Goal: Information Seeking & Learning: Learn about a topic

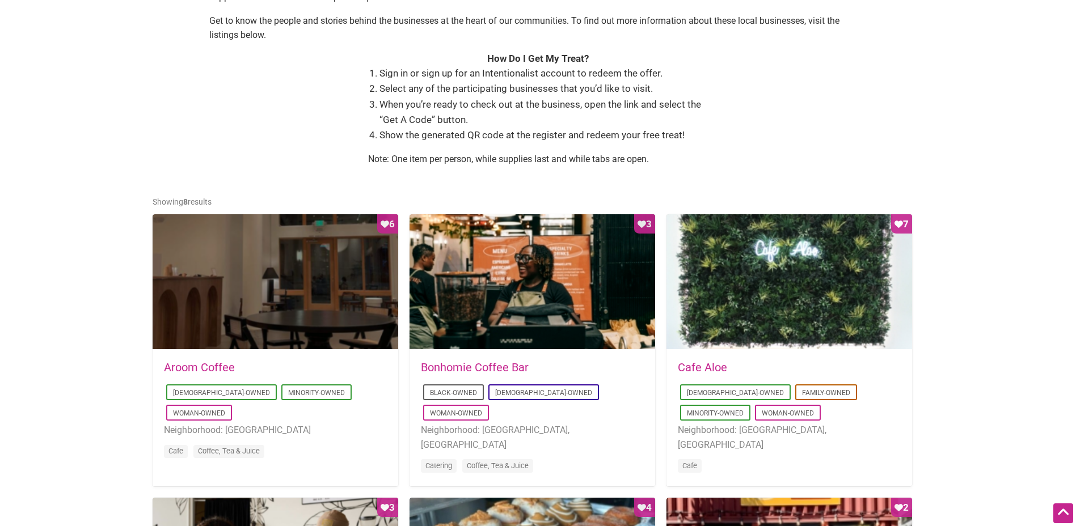
scroll to position [454, 0]
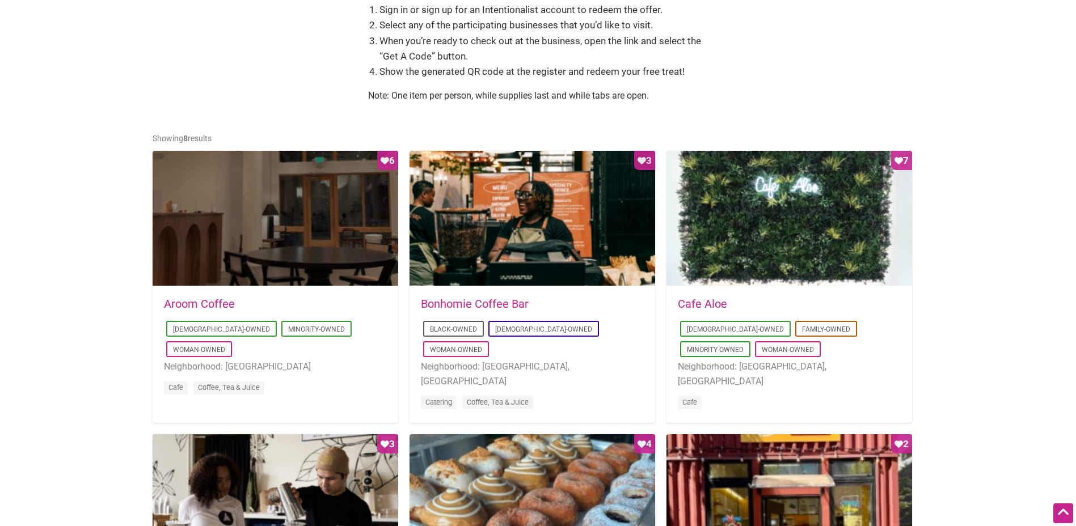
click at [194, 300] on link "Aroom Coffee" at bounding box center [199, 304] width 71 height 14
click at [462, 305] on link "Bonhomie Coffee Bar" at bounding box center [475, 304] width 108 height 14
click at [711, 302] on link "Cafe Aloe" at bounding box center [702, 304] width 49 height 14
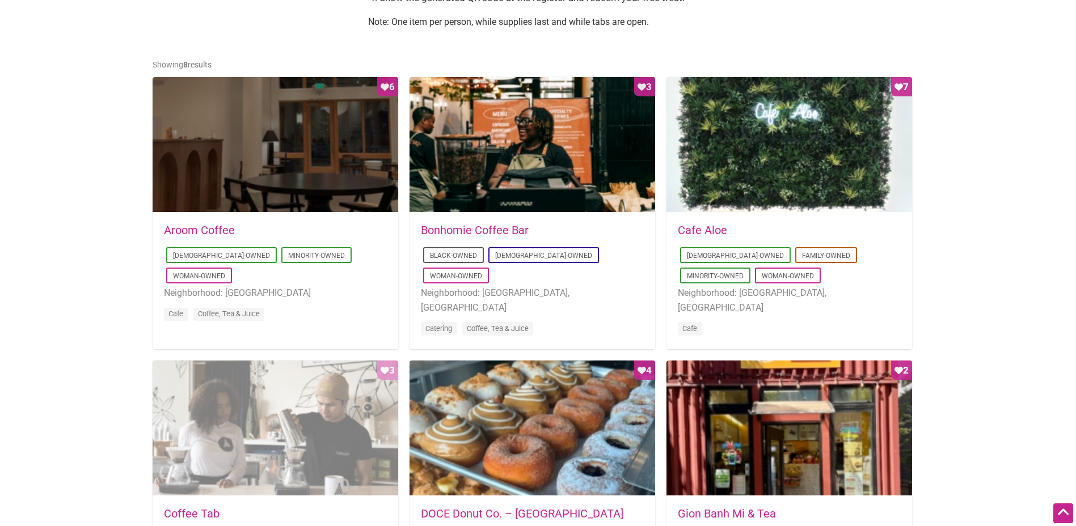
scroll to position [624, 0]
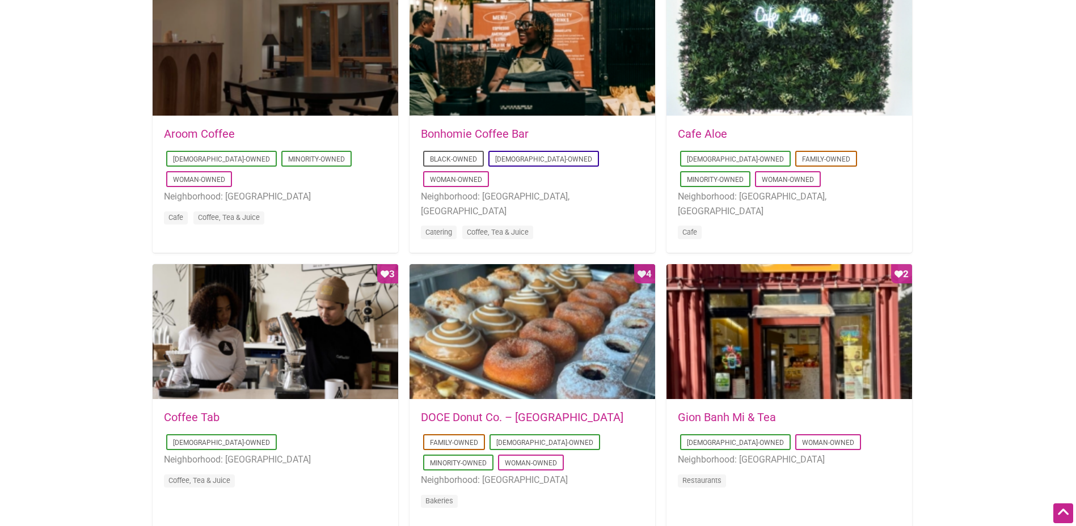
click at [185, 415] on link "Coffee Tab" at bounding box center [192, 418] width 56 height 14
click at [483, 417] on link "DOCE Donut Co. – [GEOGRAPHIC_DATA]" at bounding box center [522, 418] width 202 height 14
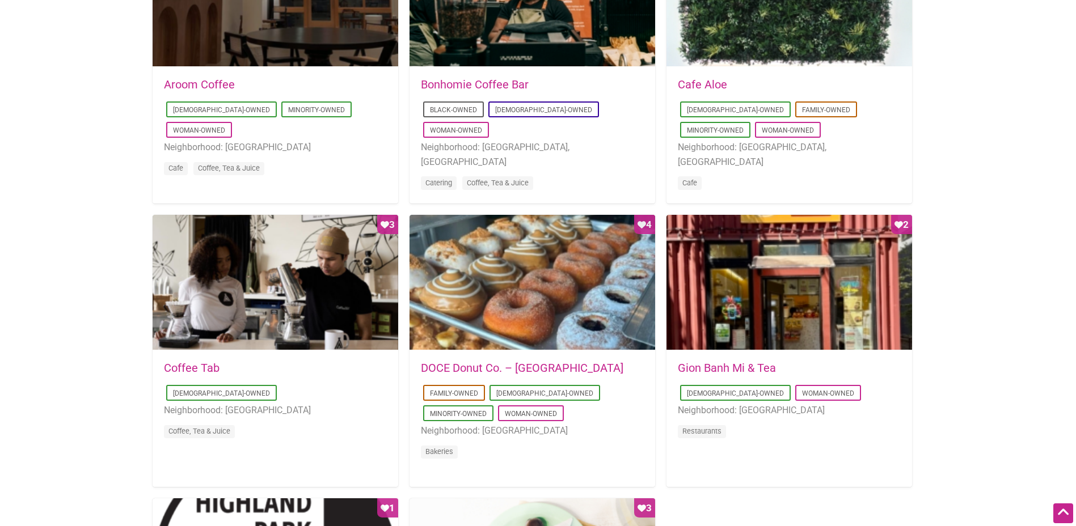
scroll to position [737, 0]
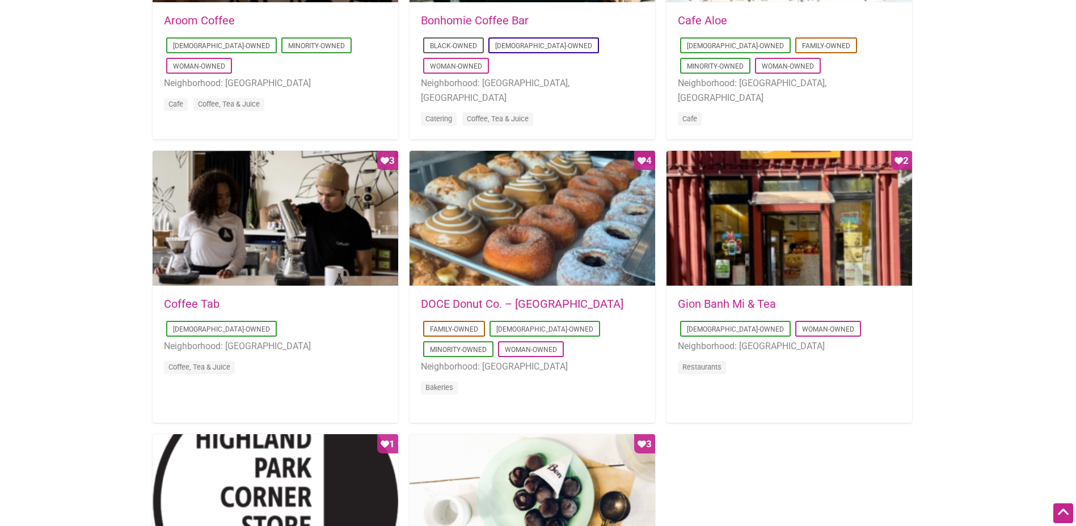
click at [753, 303] on link "Gion Banh Mi & Tea" at bounding box center [727, 304] width 98 height 14
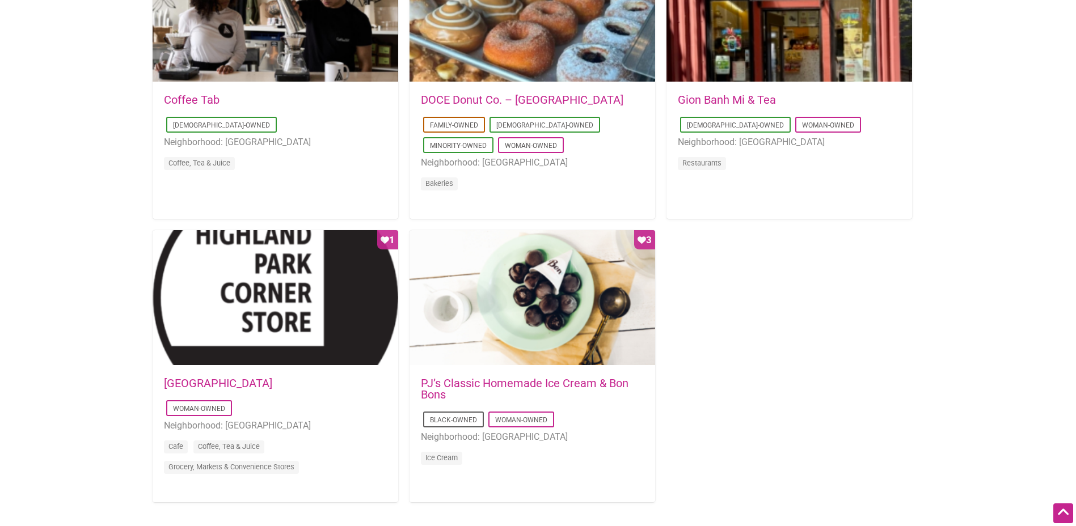
scroll to position [964, 0]
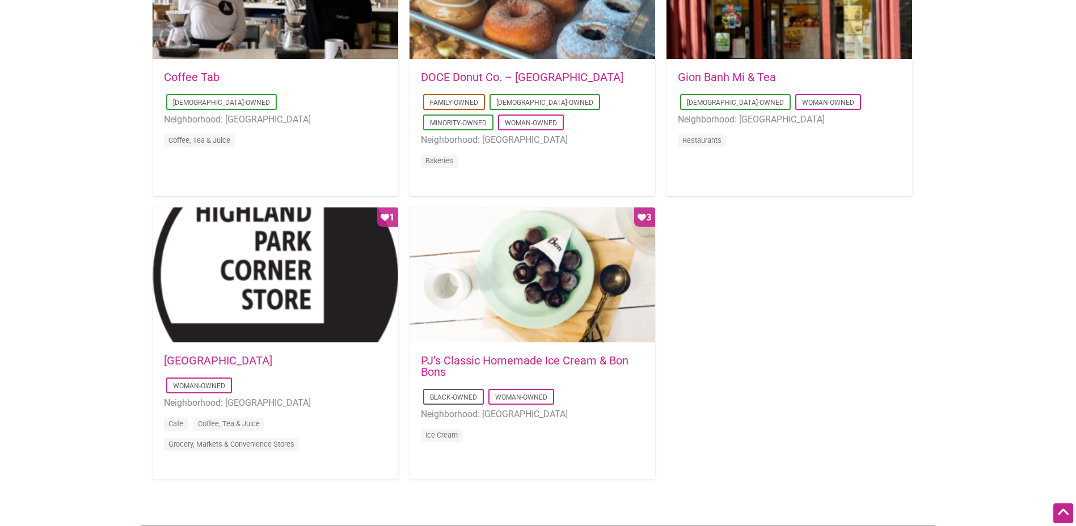
click at [249, 358] on link "Highland Park Corner Store" at bounding box center [218, 361] width 108 height 14
click at [515, 362] on link "PJ’s Classic Homemade Ice Cream & Bon Bons" at bounding box center [525, 366] width 208 height 25
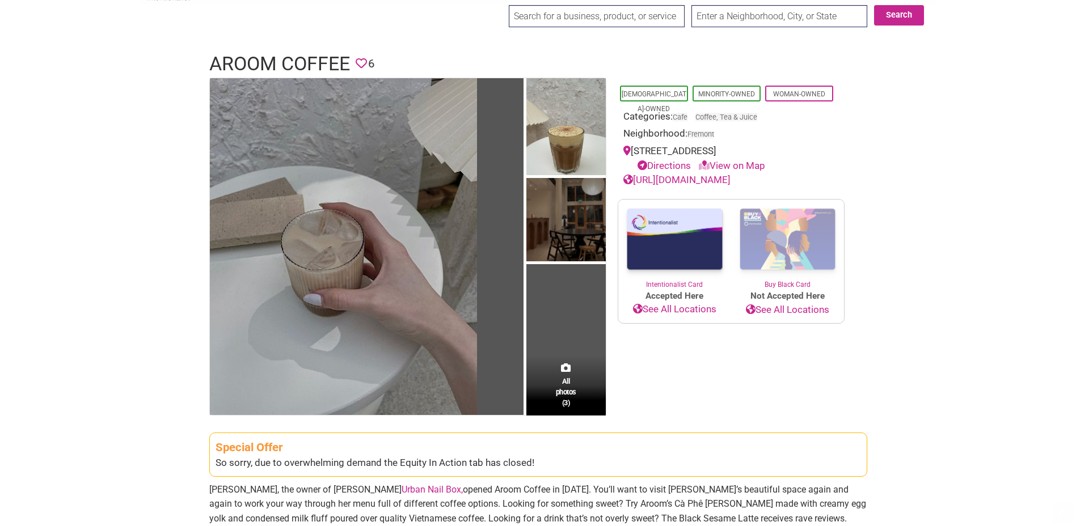
scroll to position [57, 0]
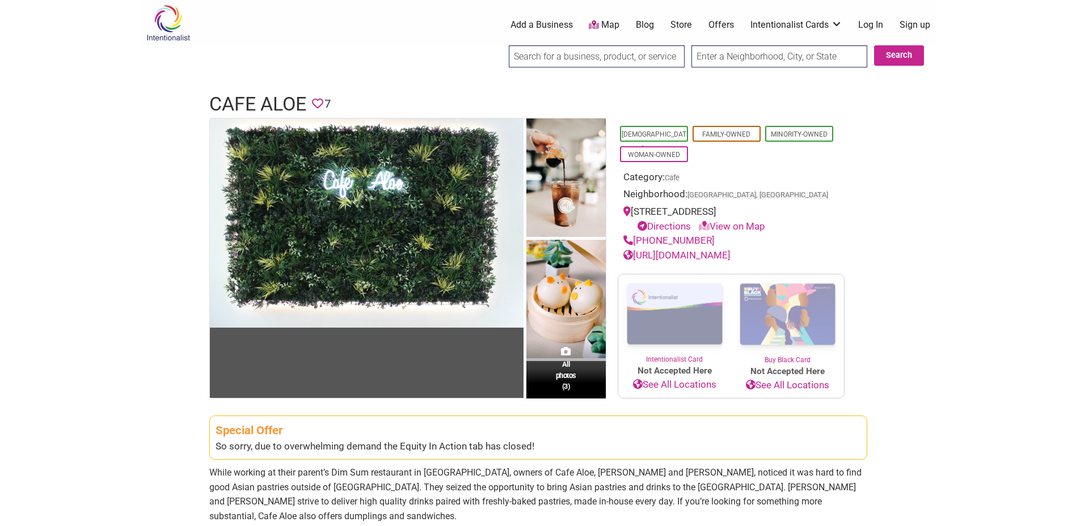
scroll to position [57, 0]
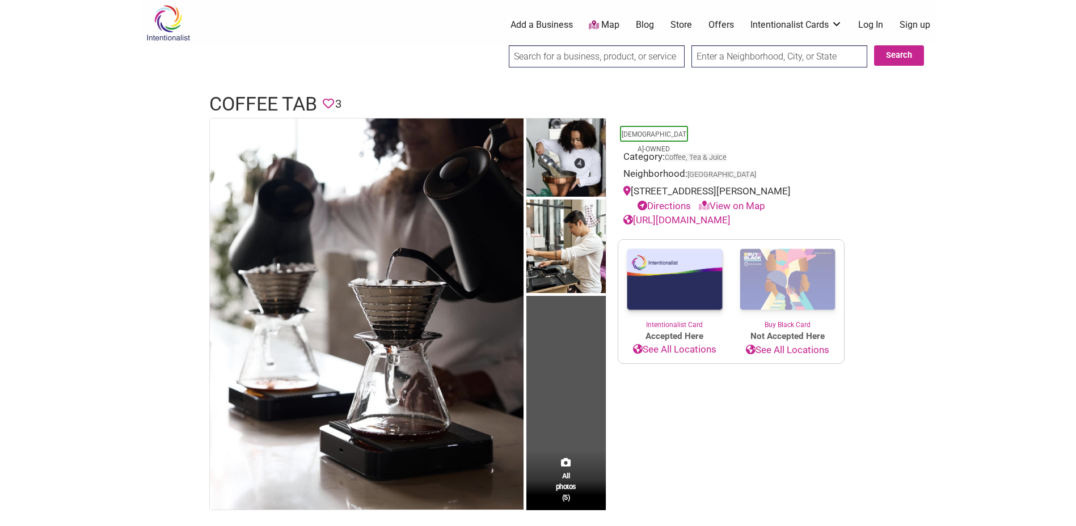
scroll to position [227, 0]
